Goal: Register for event/course

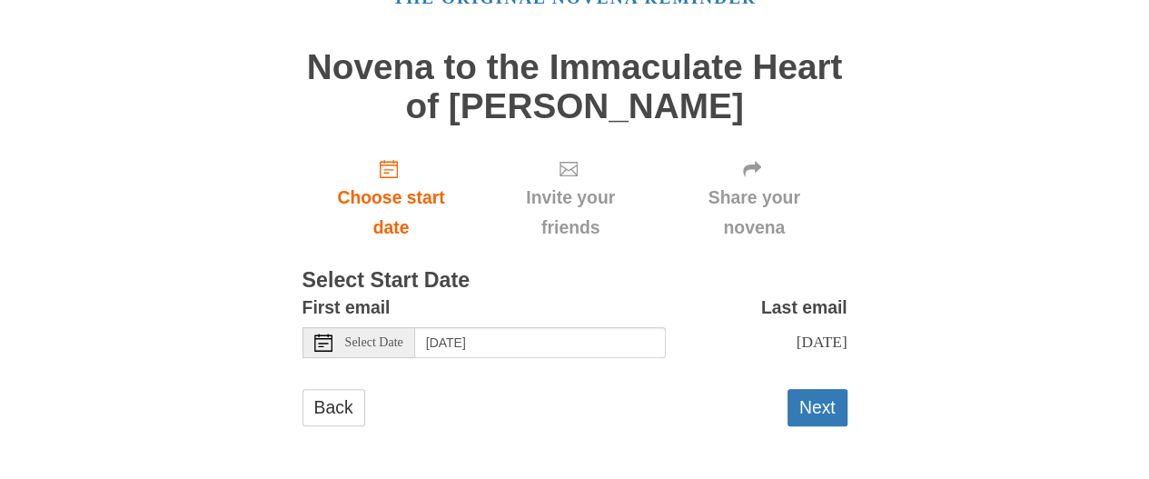
scroll to position [120, 0]
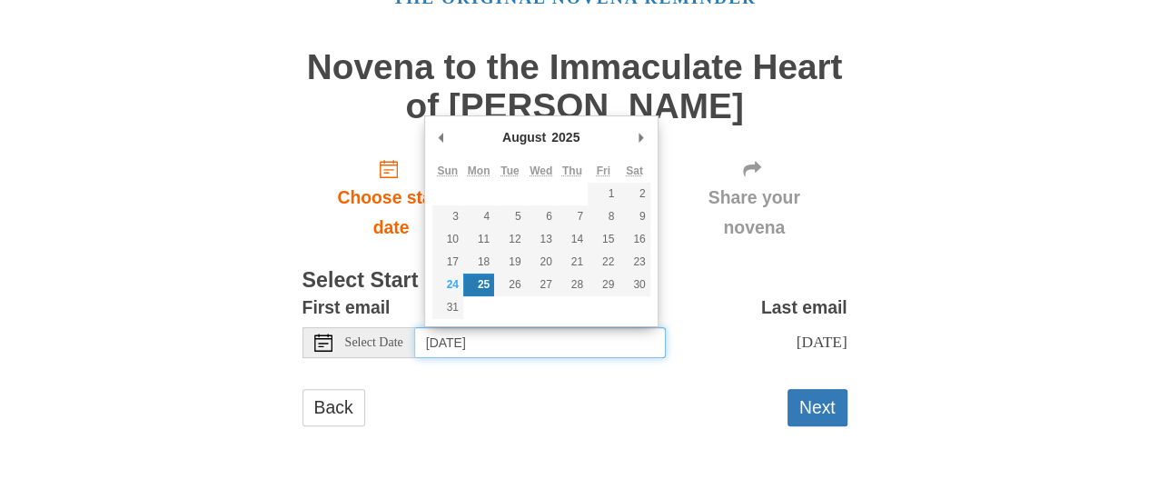
click at [585, 327] on input "[DATE]" at bounding box center [540, 342] width 251 height 31
type input "[DATE]"
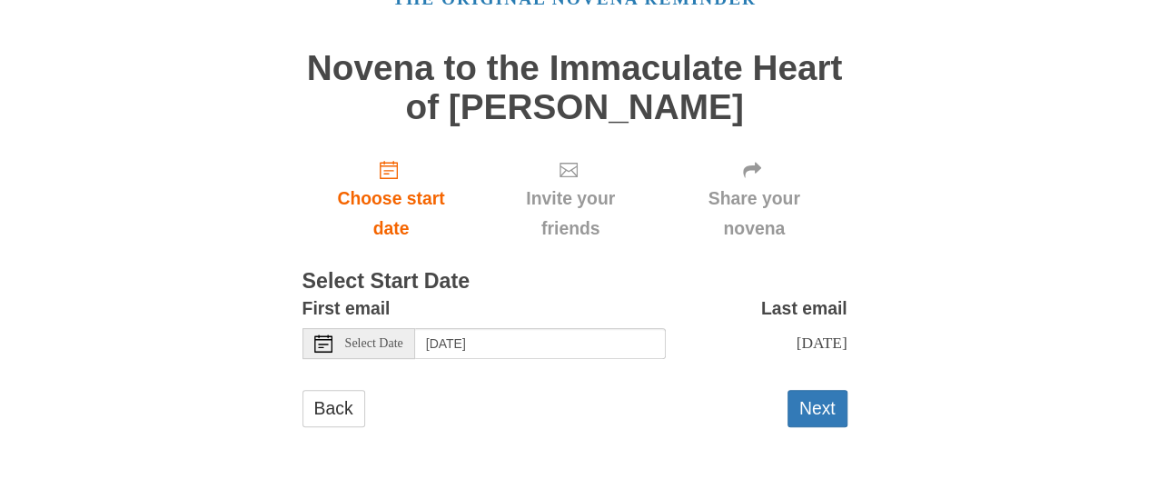
click at [796, 339] on span "[DATE]" at bounding box center [821, 342] width 51 height 18
click at [796, 347] on span "[DATE]" at bounding box center [821, 342] width 51 height 18
click at [796, 352] on span "[DATE]" at bounding box center [821, 342] width 51 height 18
click at [574, 347] on input "[DATE]" at bounding box center [540, 343] width 251 height 31
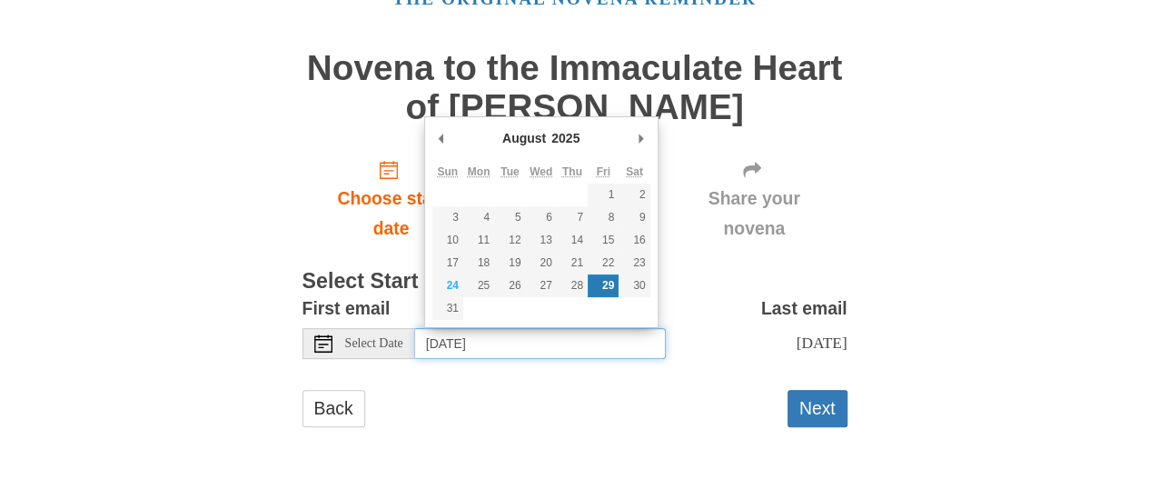
click at [618, 344] on input "[DATE]" at bounding box center [540, 343] width 251 height 31
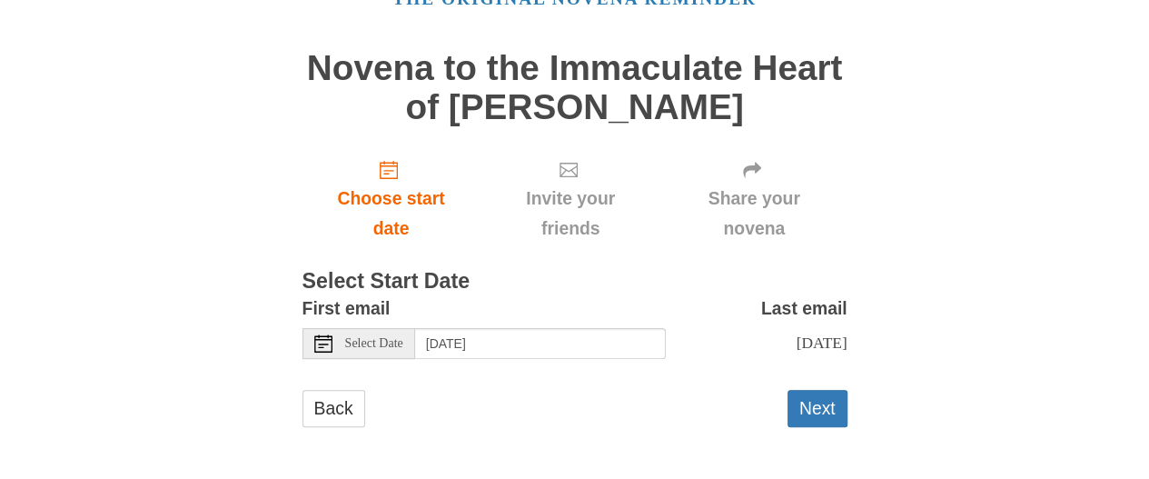
click at [205, 283] on div "Pray More Novenas The original novena reminder Novena to the Immaculate Heart o…" at bounding box center [575, 188] width 1063 height 581
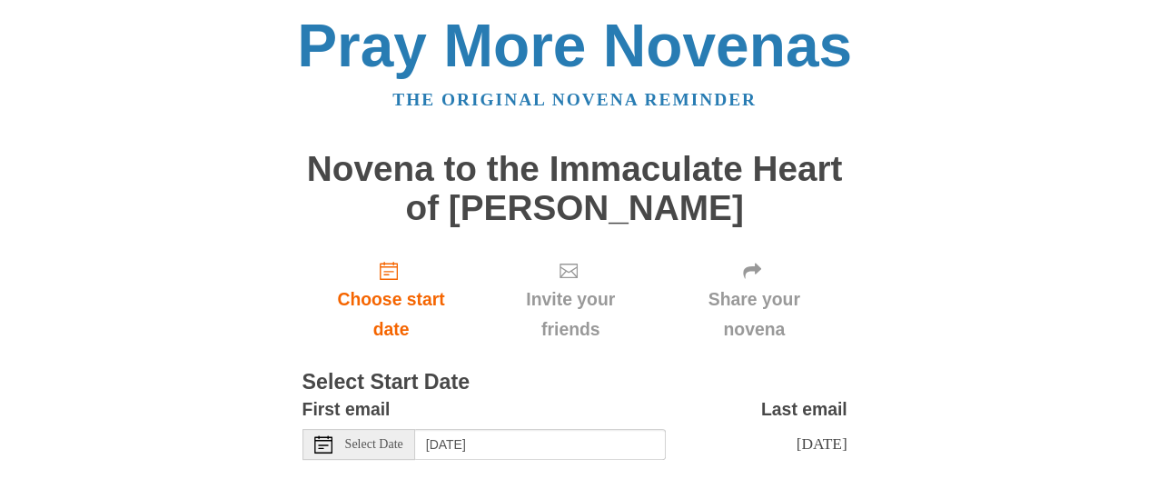
scroll to position [0, 0]
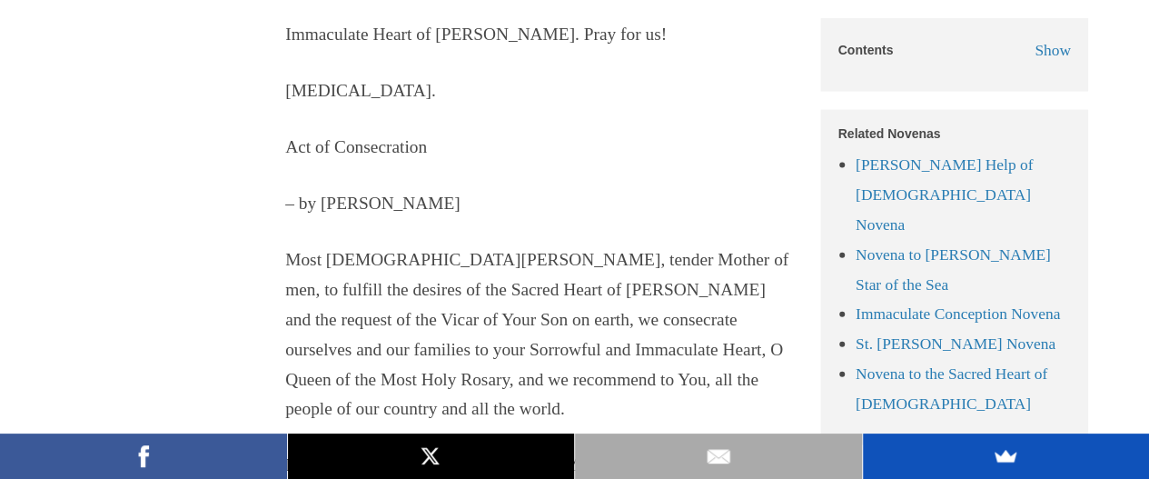
scroll to position [1817, 0]
